Goal: Task Accomplishment & Management: Use online tool/utility

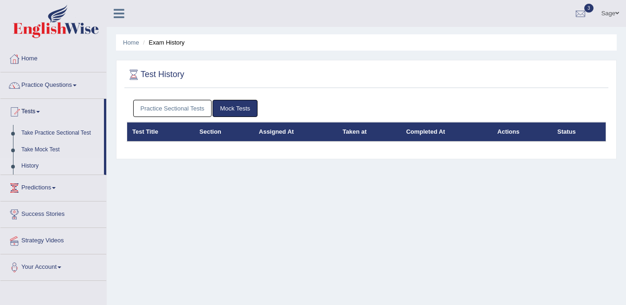
click at [260, 98] on div "Practice Sectional Tests Mock Tests" at bounding box center [366, 108] width 479 height 27
click at [244, 111] on link "Mock Tests" at bounding box center [234, 108] width 45 height 17
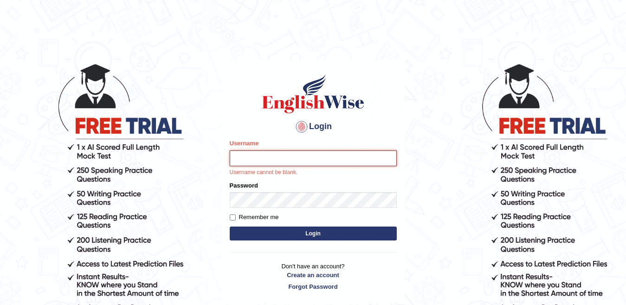
click at [289, 151] on input "Username" at bounding box center [313, 158] width 167 height 16
type input "sageintl"
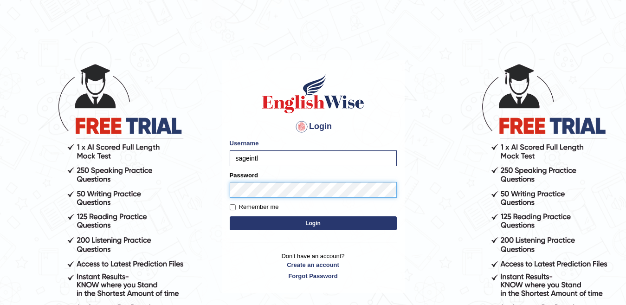
click at [230, 216] on button "Login" at bounding box center [313, 223] width 167 height 14
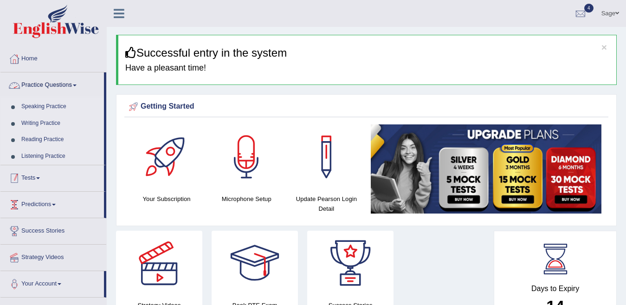
click at [42, 174] on link "Tests" at bounding box center [51, 176] width 103 height 23
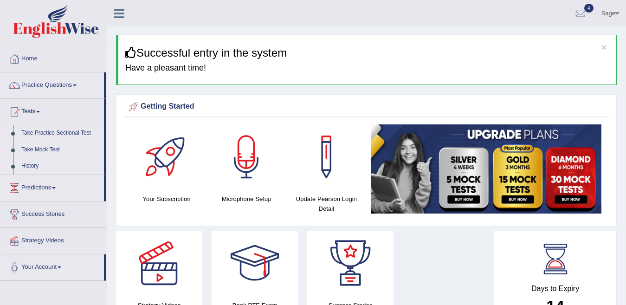
click at [27, 166] on link "History" at bounding box center [60, 166] width 87 height 17
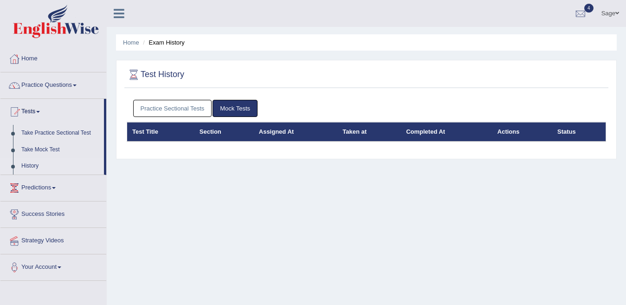
click at [241, 107] on link "Mock Tests" at bounding box center [234, 108] width 45 height 17
click at [46, 58] on link "Home" at bounding box center [53, 57] width 106 height 23
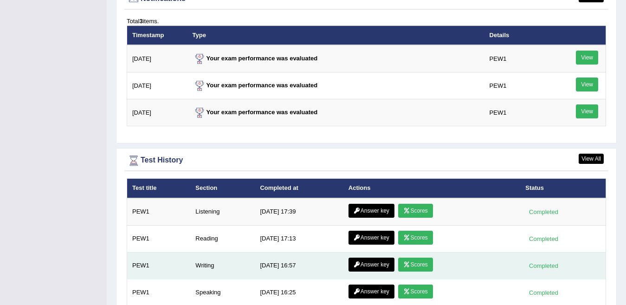
scroll to position [1190, 0]
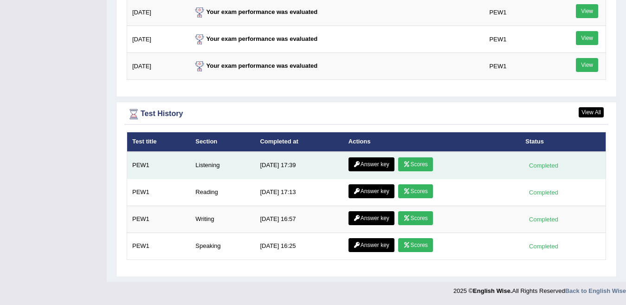
click at [413, 165] on link "Scores" at bounding box center [415, 164] width 34 height 14
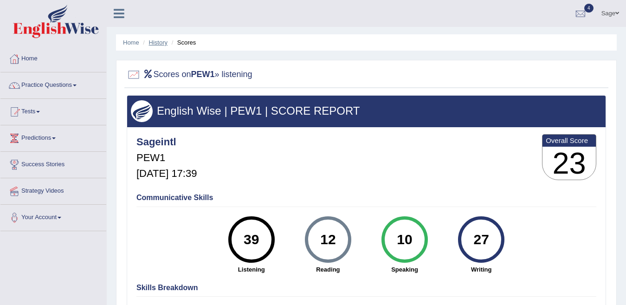
click at [160, 42] on link "History" at bounding box center [158, 42] width 19 height 7
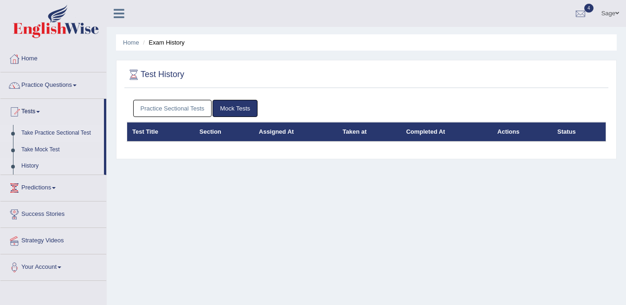
click at [62, 132] on link "Take Practice Sectional Test" at bounding box center [60, 133] width 87 height 17
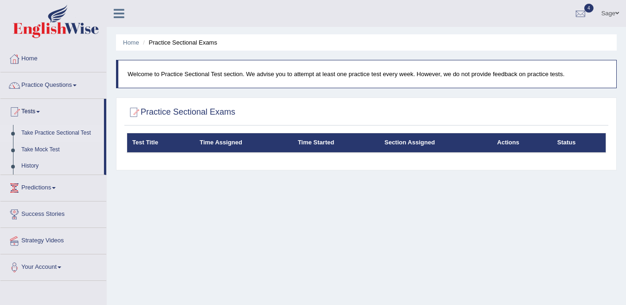
click at [587, 12] on span "4" at bounding box center [588, 8] width 9 height 9
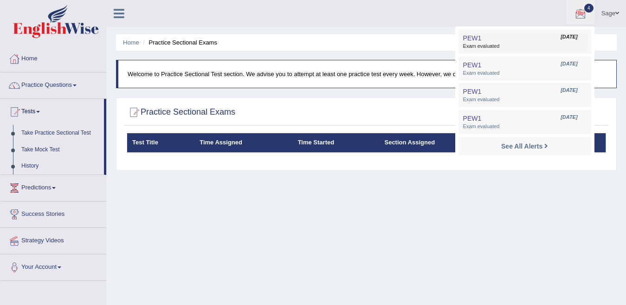
click at [540, 45] on span "Exam evaluated" at bounding box center [524, 46] width 123 height 7
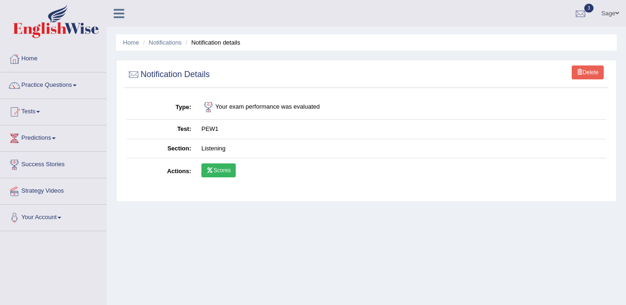
click at [228, 167] on link "Scores" at bounding box center [218, 170] width 34 height 14
click at [43, 61] on link "Home" at bounding box center [53, 57] width 106 height 23
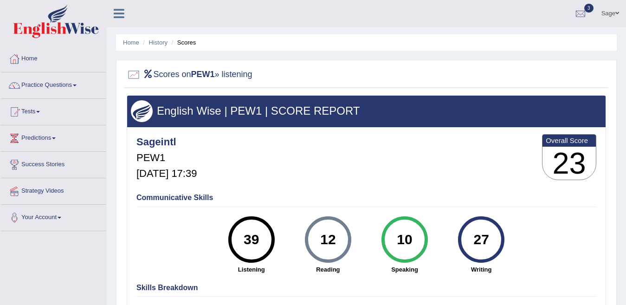
click at [147, 45] on li "History" at bounding box center [154, 42] width 27 height 9
click at [158, 41] on link "History" at bounding box center [158, 42] width 19 height 7
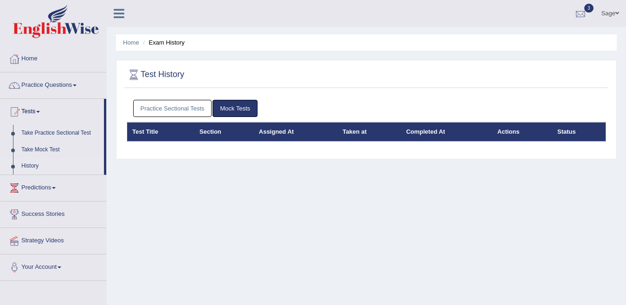
click at [580, 10] on div at bounding box center [580, 14] width 14 height 14
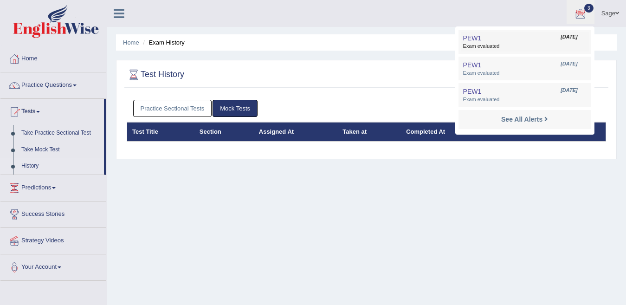
click at [502, 40] on link "PEW1 [DATE] Exam evaluated" at bounding box center [525, 41] width 128 height 19
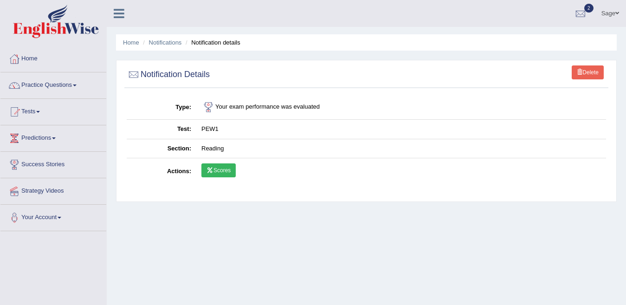
click at [222, 173] on link "Scores" at bounding box center [218, 170] width 34 height 14
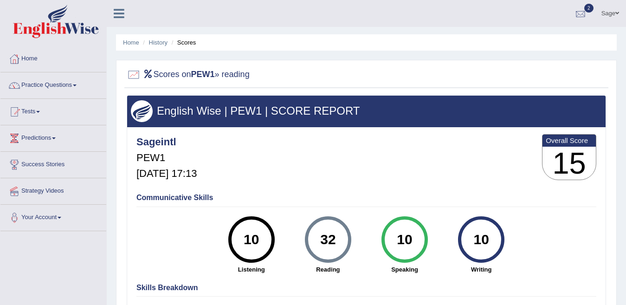
click at [577, 8] on div at bounding box center [580, 14] width 14 height 14
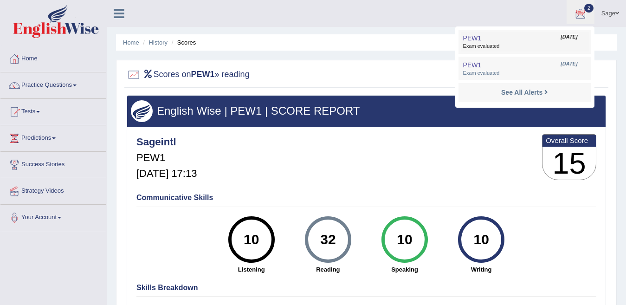
click at [520, 44] on span "Exam evaluated" at bounding box center [524, 46] width 123 height 7
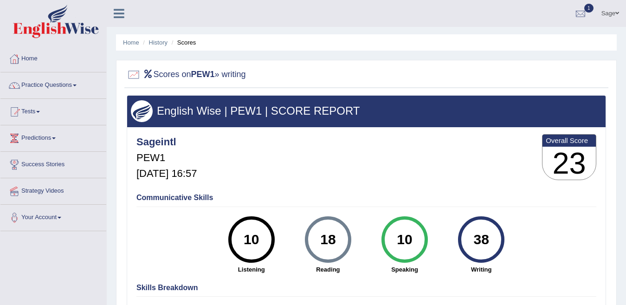
click at [575, 7] on div at bounding box center [580, 14] width 14 height 14
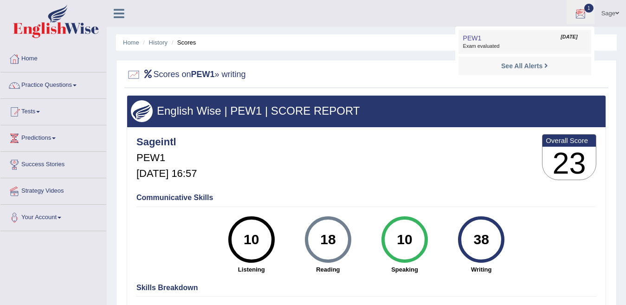
click at [540, 50] on span "Exam evaluated" at bounding box center [524, 46] width 123 height 7
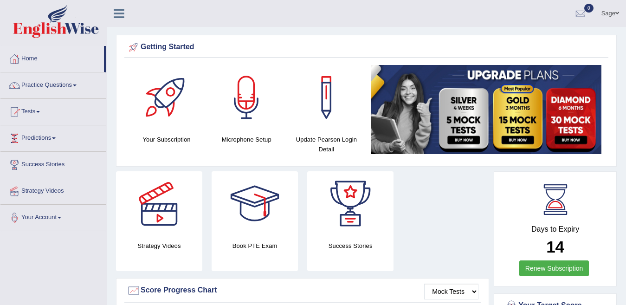
click at [56, 215] on link "Your Account" at bounding box center [53, 216] width 106 height 23
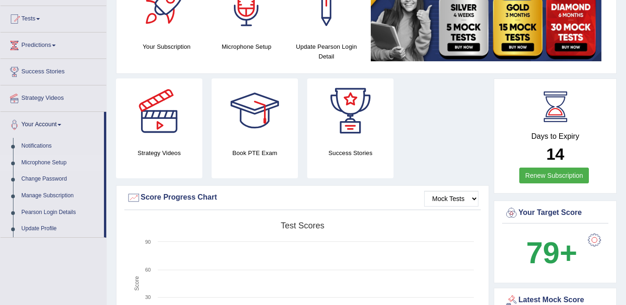
scroll to position [46, 0]
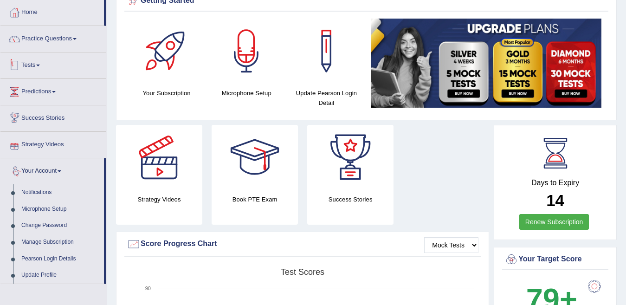
click at [36, 65] on link "Tests" at bounding box center [53, 63] width 106 height 23
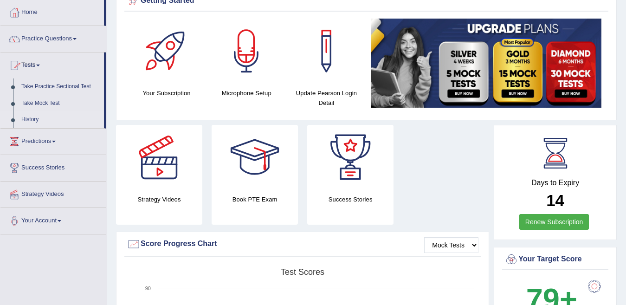
click at [31, 122] on link "History" at bounding box center [60, 119] width 87 height 17
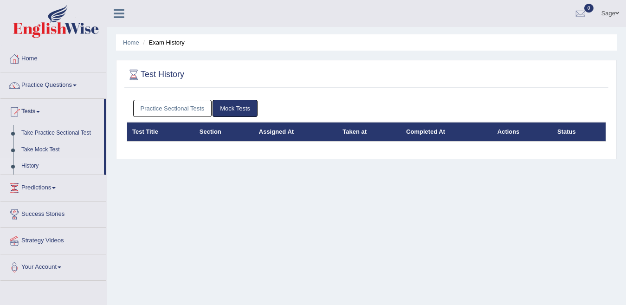
click at [157, 111] on link "Practice Sectional Tests" at bounding box center [172, 108] width 79 height 17
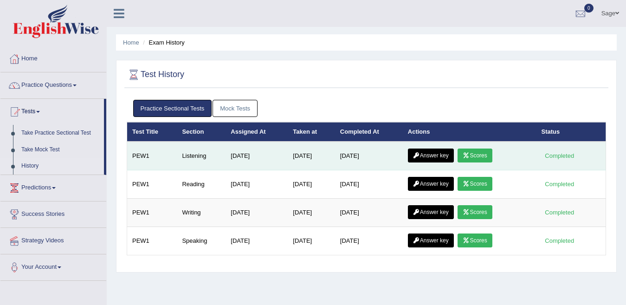
click at [425, 155] on link "Answer key" at bounding box center [431, 155] width 46 height 14
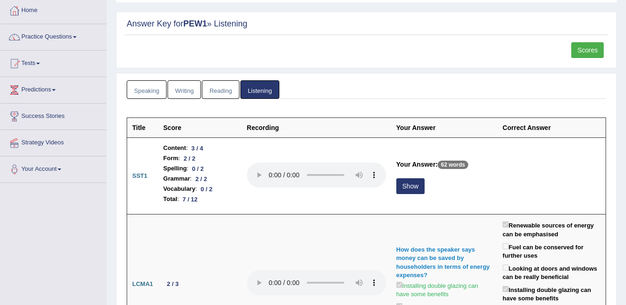
scroll to position [2, 0]
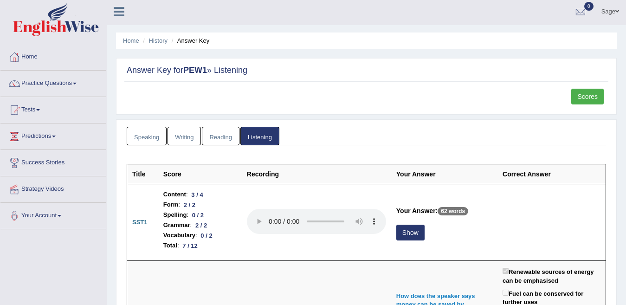
click at [571, 89] on link "Scores" at bounding box center [587, 97] width 32 height 16
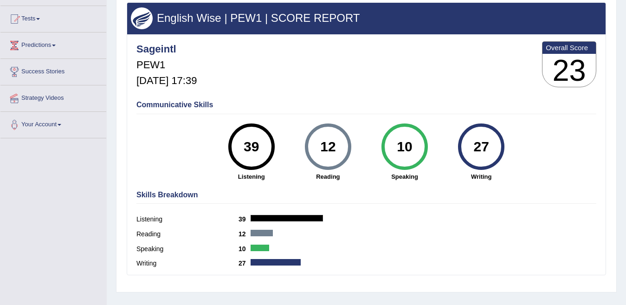
drag, startPoint x: 257, startPoint y: 156, endPoint x: 239, endPoint y: 156, distance: 17.2
click at [239, 156] on div "39" at bounding box center [251, 146] width 34 height 39
click at [278, 187] on div "Skills Breakdown Listening 39 Reading 12 Speaking 10 Writing 27" at bounding box center [366, 230] width 464 height 89
drag, startPoint x: 256, startPoint y: 140, endPoint x: 229, endPoint y: 145, distance: 27.8
click at [229, 145] on div "39" at bounding box center [251, 146] width 46 height 46
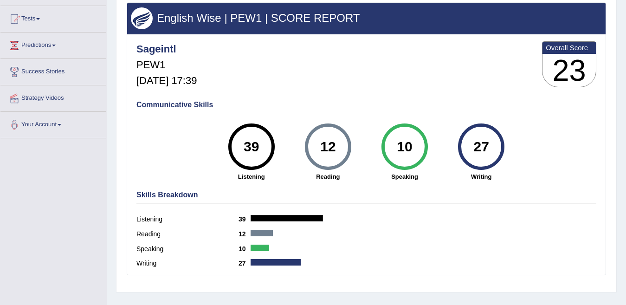
drag, startPoint x: 282, startPoint y: 180, endPoint x: 275, endPoint y: 175, distance: 9.4
click at [283, 180] on strong "Listening" at bounding box center [251, 176] width 67 height 9
drag, startPoint x: 257, startPoint y: 152, endPoint x: 237, endPoint y: 151, distance: 20.0
click at [237, 151] on div "39" at bounding box center [251, 146] width 34 height 39
click at [241, 201] on div "Skills Breakdown Listening 39 Reading 12 Speaking 10 Writing 27" at bounding box center [366, 230] width 464 height 89
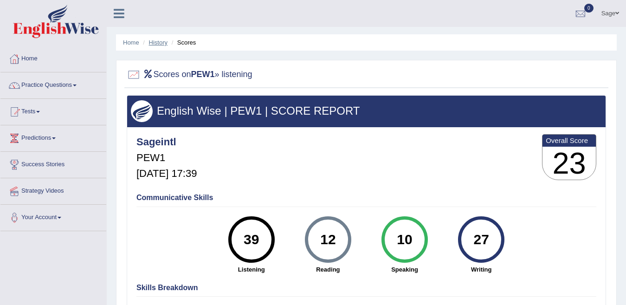
click at [152, 40] on link "History" at bounding box center [158, 42] width 19 height 7
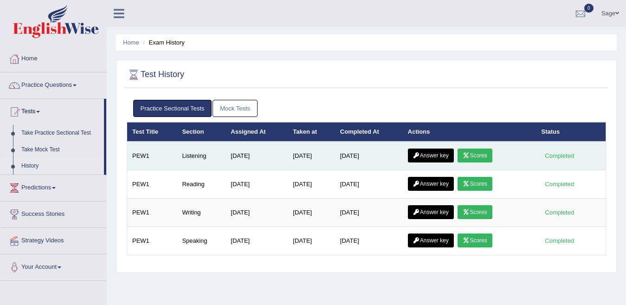
click at [443, 156] on link "Answer key" at bounding box center [431, 155] width 46 height 14
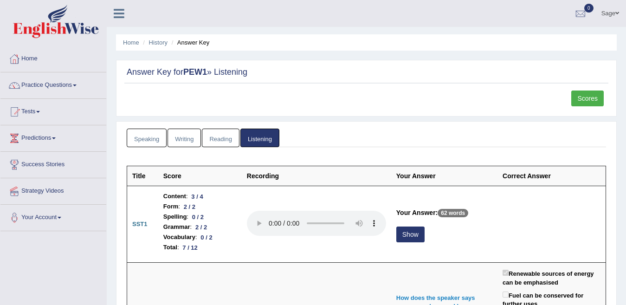
click at [185, 134] on link "Writing" at bounding box center [183, 137] width 33 height 19
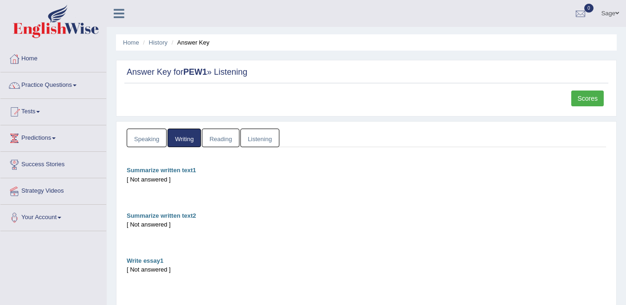
scroll to position [46, 0]
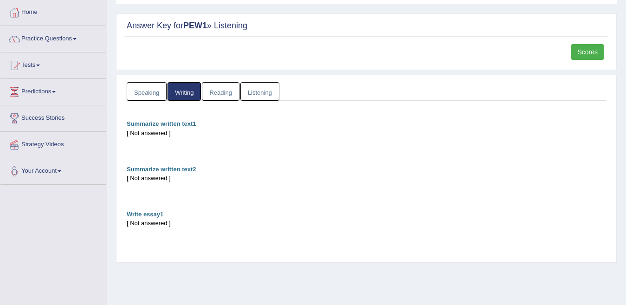
click at [171, 134] on div "[ Not answered ]" at bounding box center [366, 132] width 479 height 9
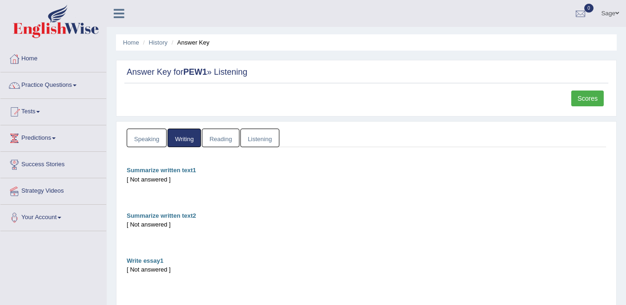
click at [221, 142] on link "Reading" at bounding box center [220, 137] width 37 height 19
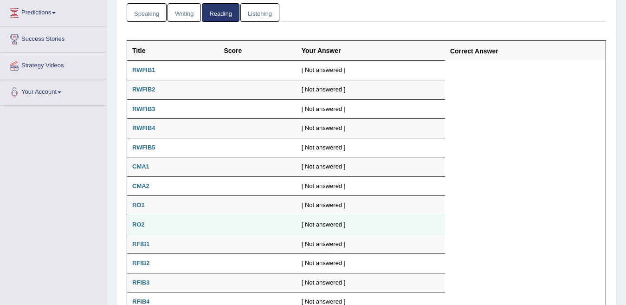
scroll to position [79, 0]
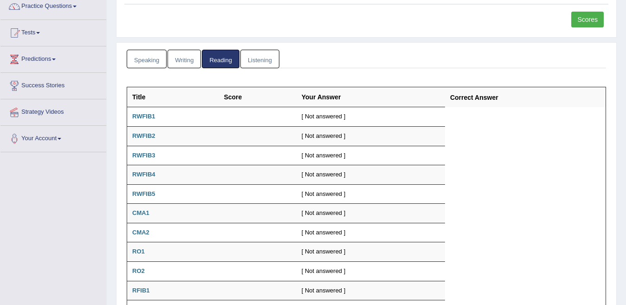
click at [134, 59] on link "Speaking" at bounding box center [147, 59] width 40 height 19
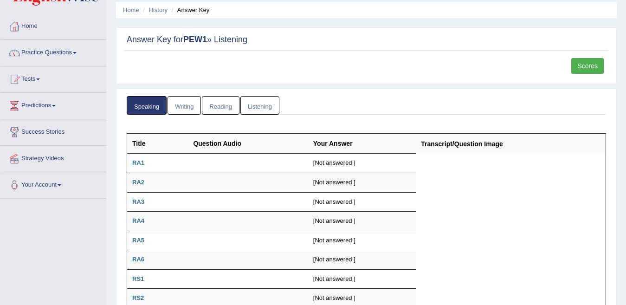
scroll to position [0, 0]
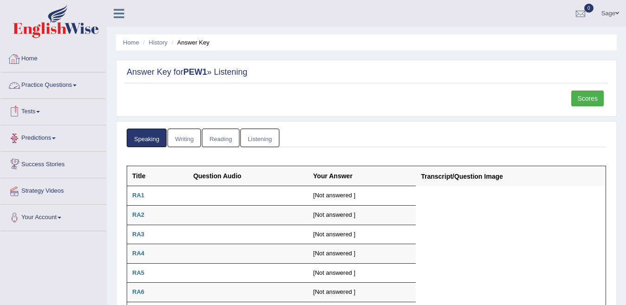
click at [617, 10] on span at bounding box center [617, 13] width 4 height 6
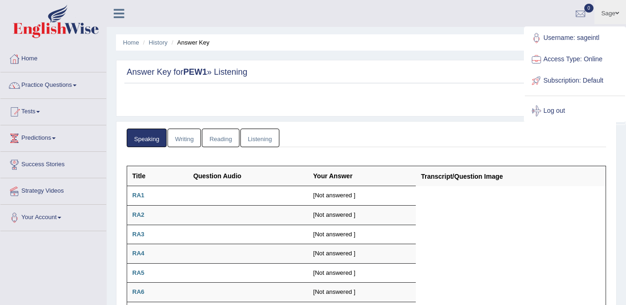
click at [613, 17] on link "Sage" at bounding box center [610, 12] width 32 height 24
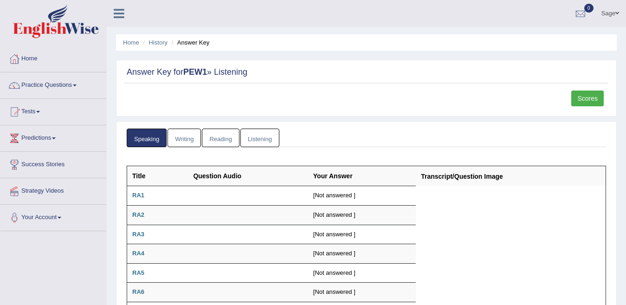
click at [261, 137] on link "Listening" at bounding box center [259, 137] width 39 height 19
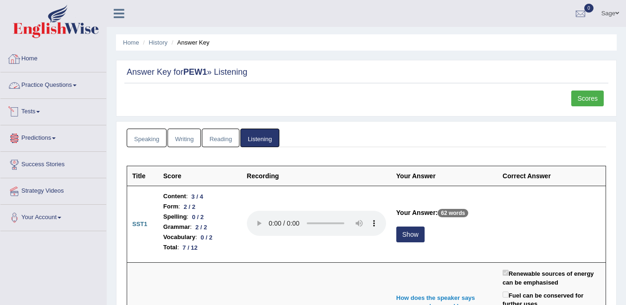
click at [35, 102] on link "Tests" at bounding box center [53, 110] width 106 height 23
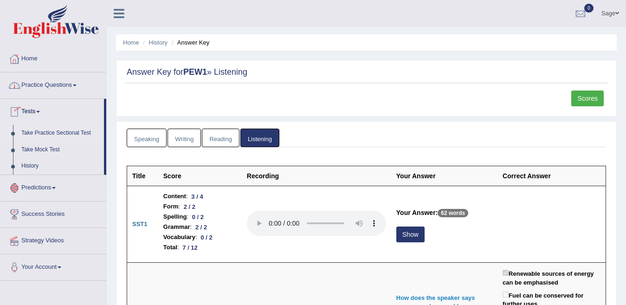
click at [45, 135] on link "Take Practice Sectional Test" at bounding box center [60, 133] width 87 height 17
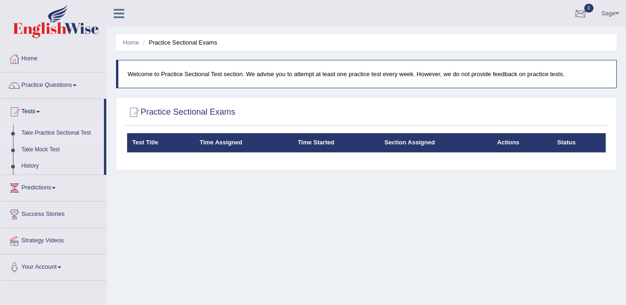
click at [598, 10] on link "Sage" at bounding box center [610, 12] width 32 height 24
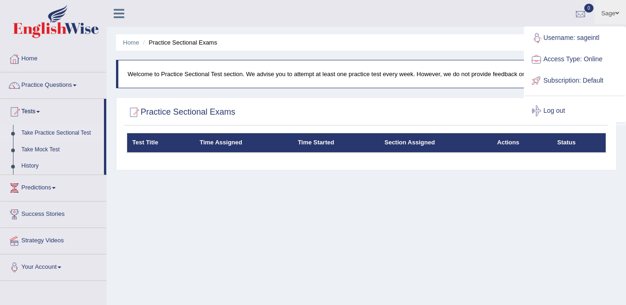
click at [436, 13] on ul "Sage Toggle navigation Username: sageintl Access Type: Online Subscription: Def…" at bounding box center [444, 13] width 363 height 26
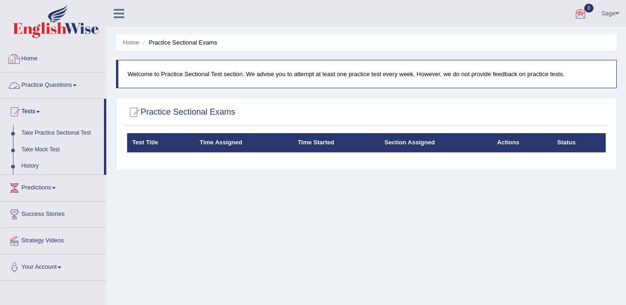
click at [55, 61] on link "Home" at bounding box center [53, 57] width 106 height 23
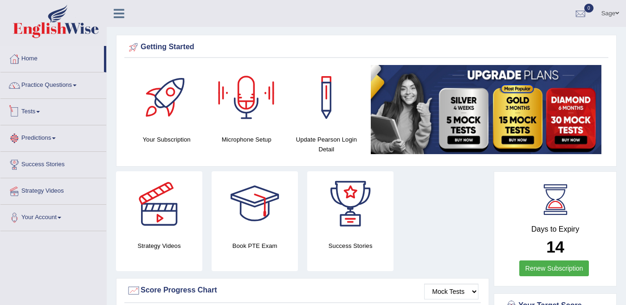
click at [36, 107] on link "Tests" at bounding box center [53, 110] width 106 height 23
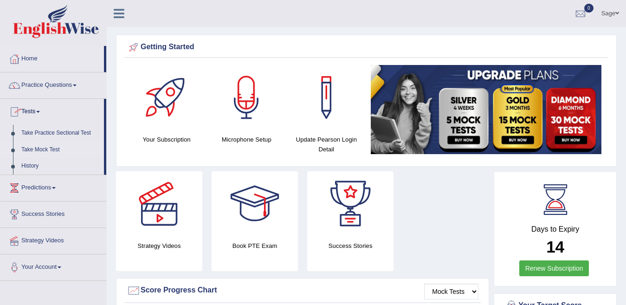
click at [49, 144] on link "Take Mock Test" at bounding box center [60, 149] width 87 height 17
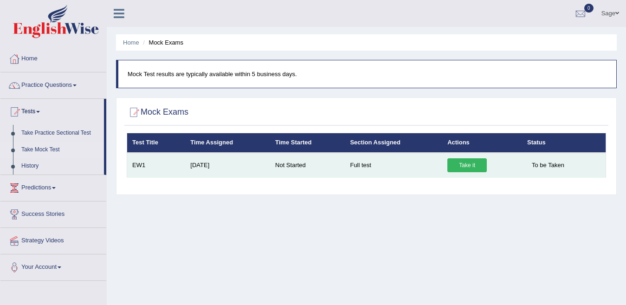
click at [465, 167] on link "Take it" at bounding box center [466, 165] width 39 height 14
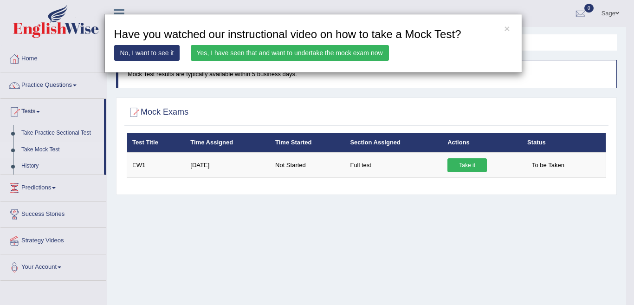
click at [258, 47] on link "Yes, I have seen that and want to undertake the mock exam now" at bounding box center [290, 53] width 198 height 16
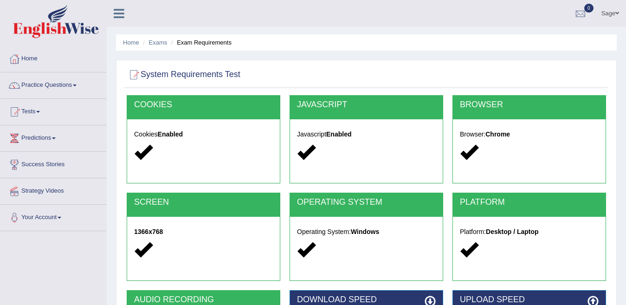
scroll to position [182, 0]
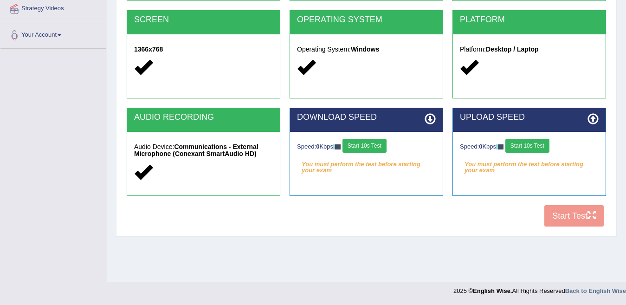
click at [564, 219] on div "COOKIES Cookies Enabled JAVASCRIPT Javascript Enabled BROWSER Browser: Chrome S…" at bounding box center [366, 72] width 484 height 319
click at [361, 144] on button "Start 10s Test" at bounding box center [364, 146] width 44 height 14
click at [535, 146] on button "Start 10s Test" at bounding box center [527, 146] width 44 height 14
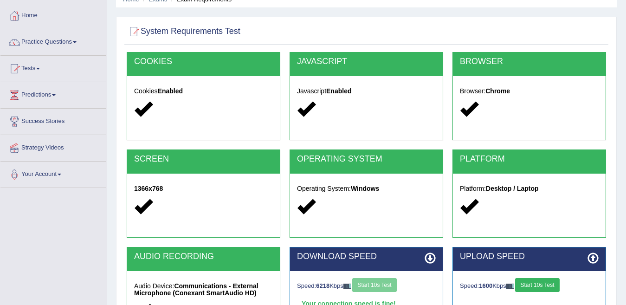
scroll to position [136, 0]
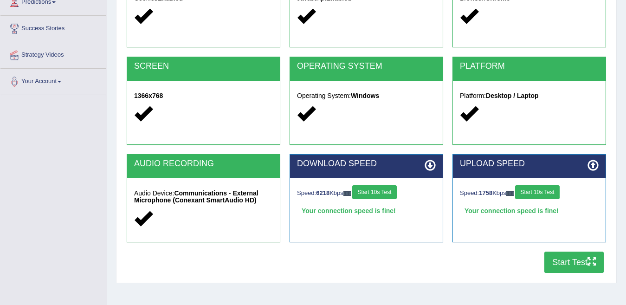
click at [575, 259] on button "Start Test" at bounding box center [573, 261] width 59 height 21
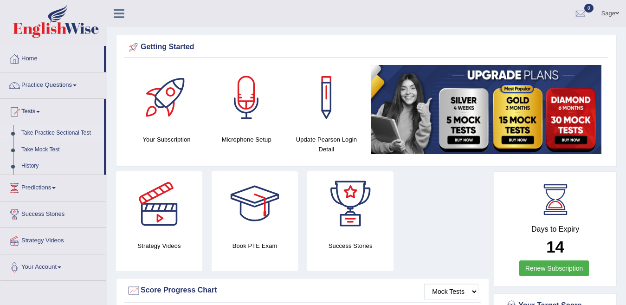
click at [61, 131] on link "Take Practice Sectional Test" at bounding box center [60, 133] width 87 height 17
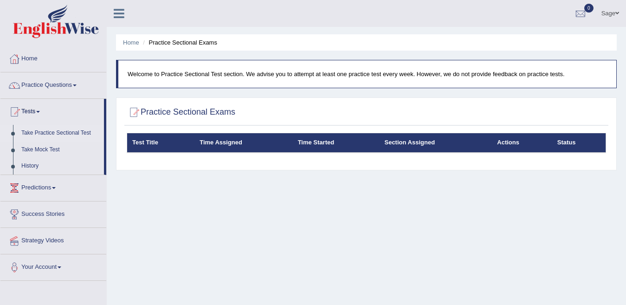
click at [141, 141] on th "Test Title" at bounding box center [161, 142] width 68 height 19
click at [226, 135] on th "Time Assigned" at bounding box center [243, 142] width 98 height 19
drag, startPoint x: 321, startPoint y: 145, endPoint x: 412, endPoint y: 144, distance: 91.4
click at [322, 145] on th "Time Started" at bounding box center [336, 142] width 87 height 19
drag, startPoint x: 399, startPoint y: 143, endPoint x: 606, endPoint y: 167, distance: 208.3
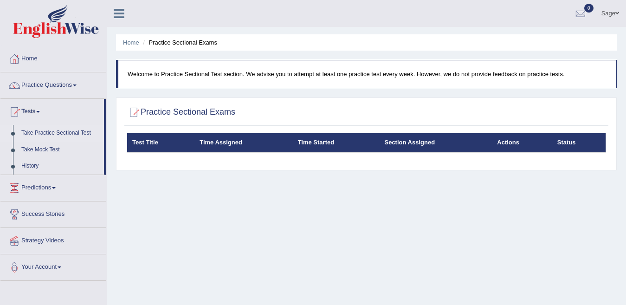
click at [411, 146] on th "Section Assigned" at bounding box center [435, 142] width 113 height 19
click at [565, 146] on th "Status" at bounding box center [579, 142] width 54 height 19
click at [504, 148] on th "Actions" at bounding box center [522, 142] width 60 height 19
click at [419, 147] on th "Section Assigned" at bounding box center [435, 142] width 113 height 19
click at [19, 165] on link "History" at bounding box center [60, 166] width 87 height 17
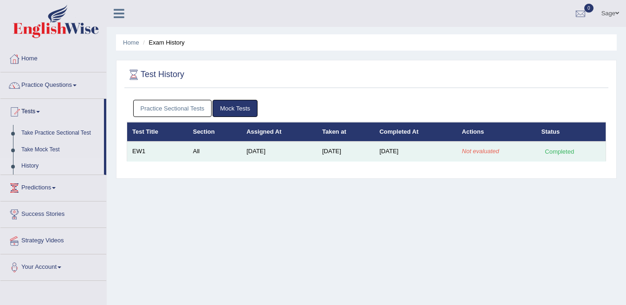
click at [561, 154] on div "Completed" at bounding box center [559, 152] width 36 height 10
click at [474, 151] on em "Not evaluated" at bounding box center [480, 151] width 37 height 7
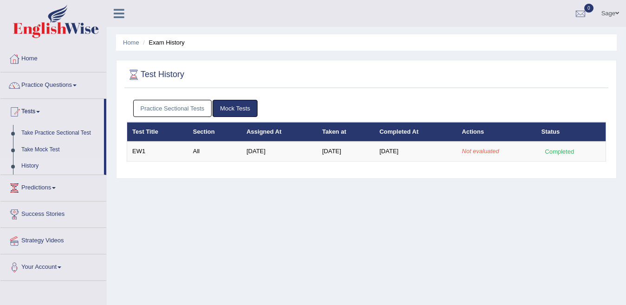
click at [413, 127] on th "Completed At" at bounding box center [415, 131] width 83 height 19
click at [471, 127] on th "Actions" at bounding box center [495, 131] width 79 height 19
